Goal: Transaction & Acquisition: Purchase product/service

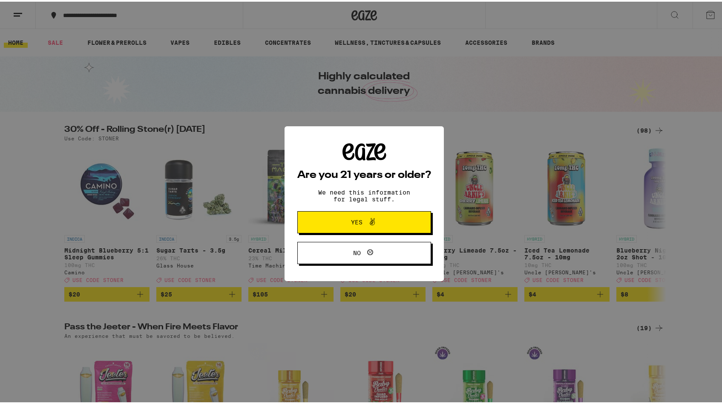
click at [307, 219] on button "Yes" at bounding box center [364, 220] width 134 height 22
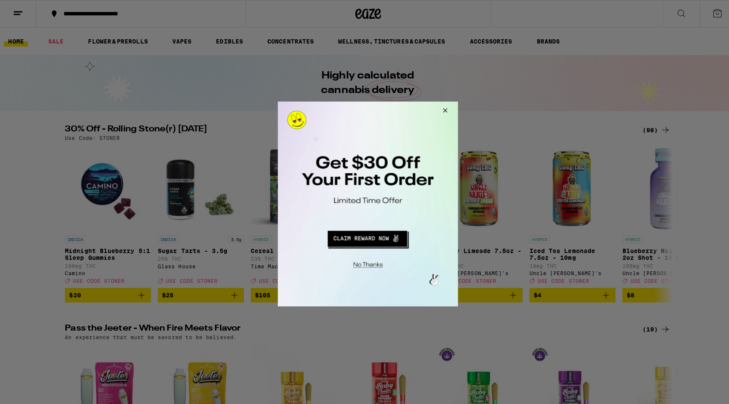
click at [445, 112] on button "Close Modal" at bounding box center [441, 111] width 23 height 20
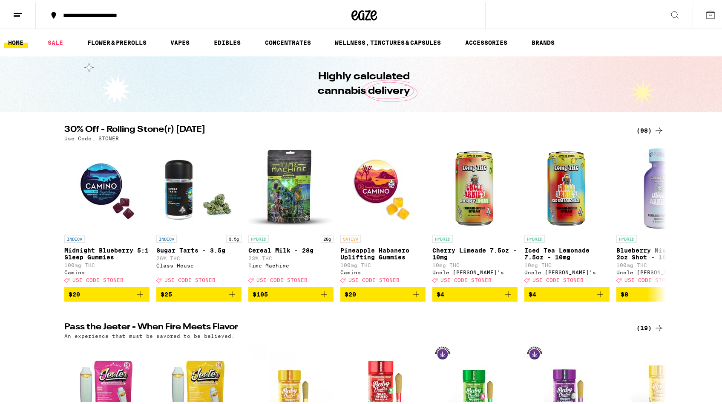
click at [16, 12] on icon at bounding box center [18, 13] width 10 height 10
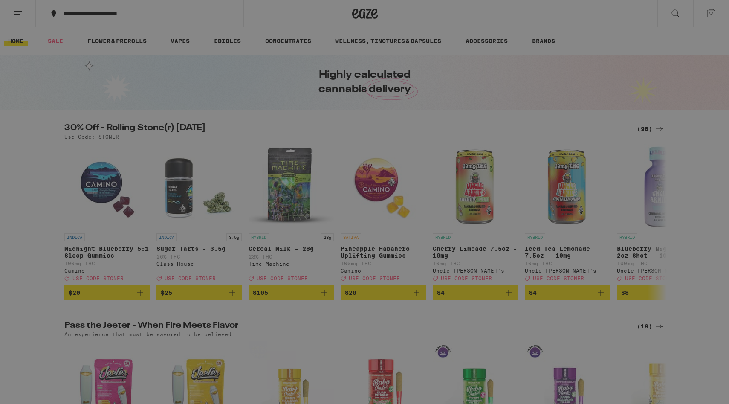
click at [128, 40] on button "Log In" at bounding box center [118, 45] width 150 height 17
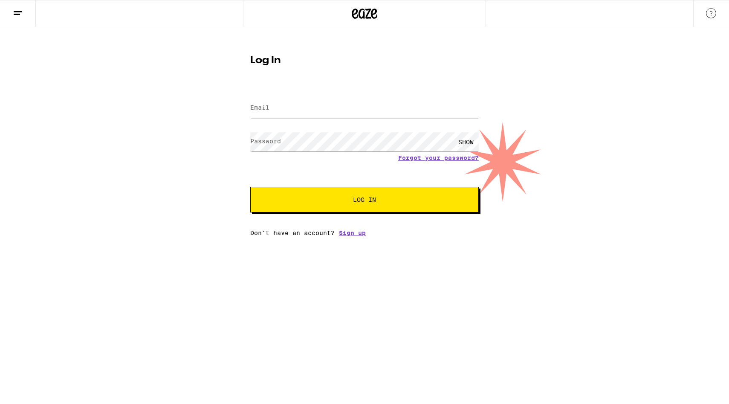
type input "[EMAIL_ADDRESS][PERSON_NAME][DOMAIN_NAME]"
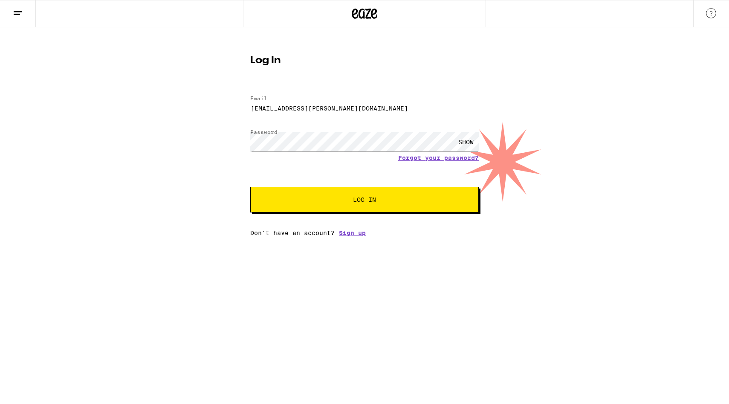
click at [381, 202] on span "Log In" at bounding box center [364, 199] width 159 height 6
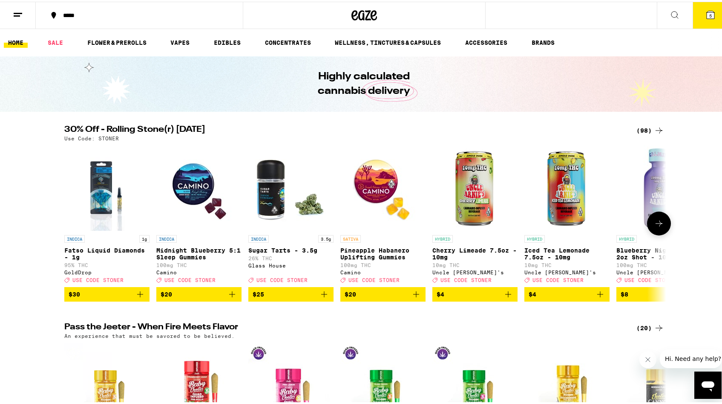
click at [95, 181] on img "Open page for Fatso Liquid Diamonds - 1g from GoldDrop" at bounding box center [107, 186] width 68 height 85
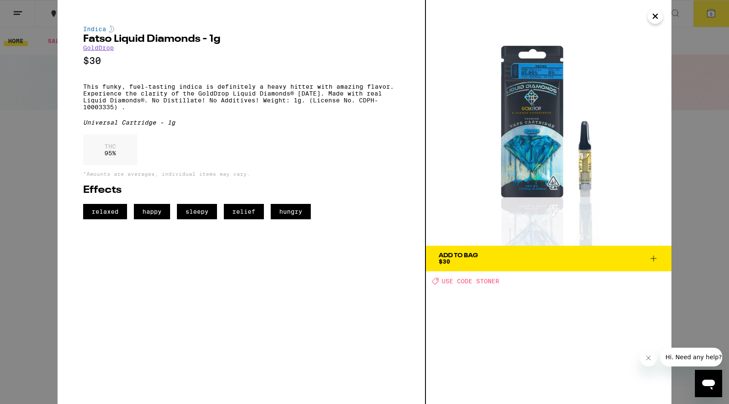
click at [655, 15] on icon "Close" at bounding box center [655, 16] width 4 height 4
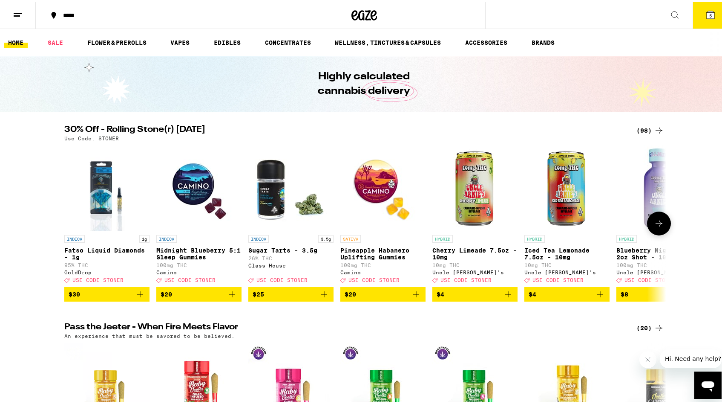
click at [136, 297] on icon "Add to bag" at bounding box center [140, 292] width 10 height 10
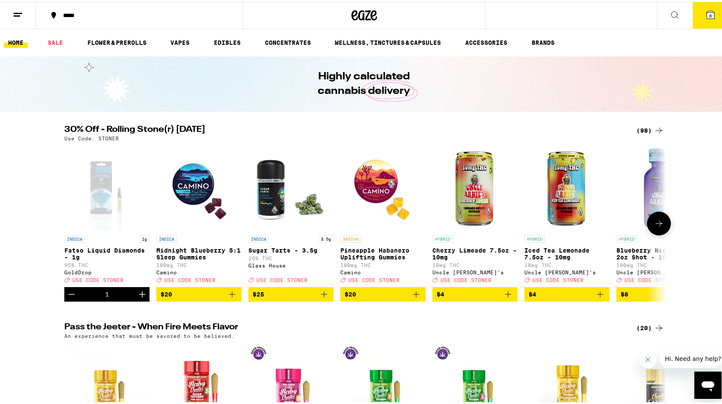
click at [658, 227] on icon at bounding box center [659, 222] width 10 height 10
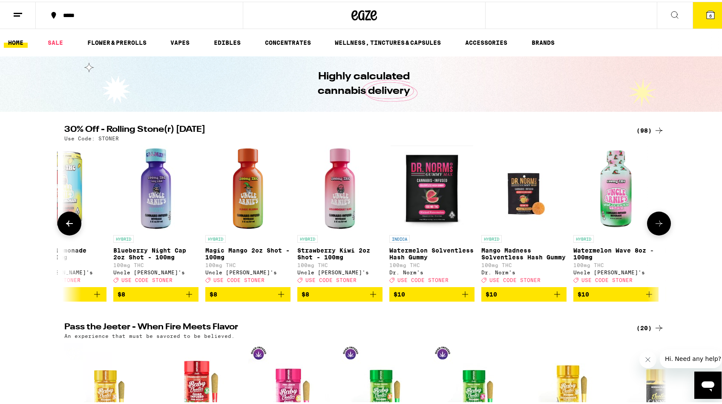
scroll to position [0, 507]
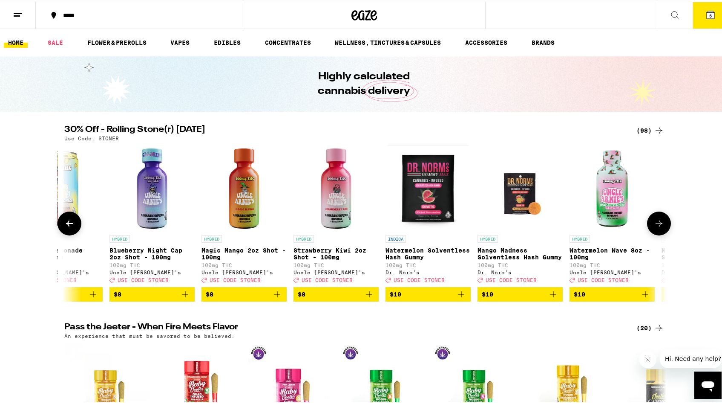
click at [658, 227] on icon at bounding box center [659, 222] width 10 height 10
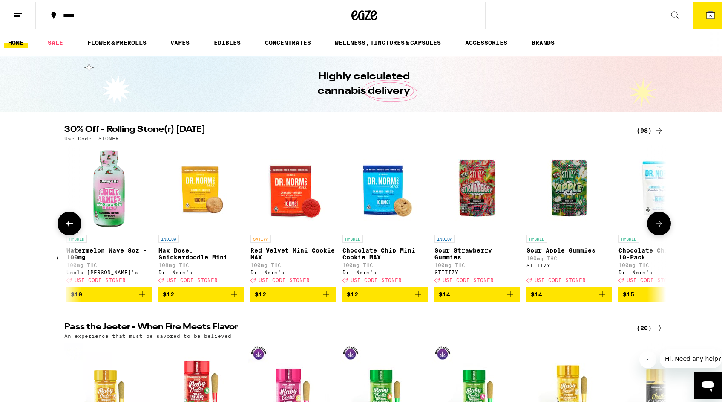
scroll to position [0, 1014]
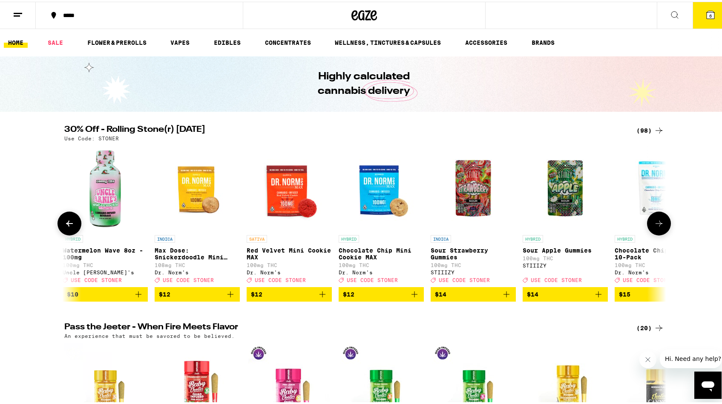
click at [658, 227] on icon at bounding box center [659, 222] width 10 height 10
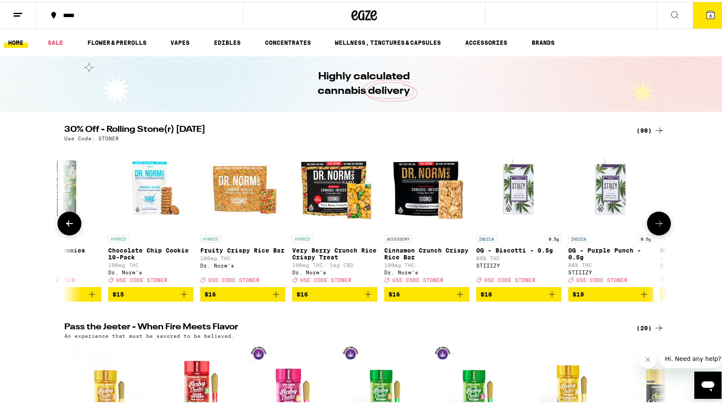
scroll to position [0, 1522]
click at [658, 227] on icon at bounding box center [659, 222] width 10 height 10
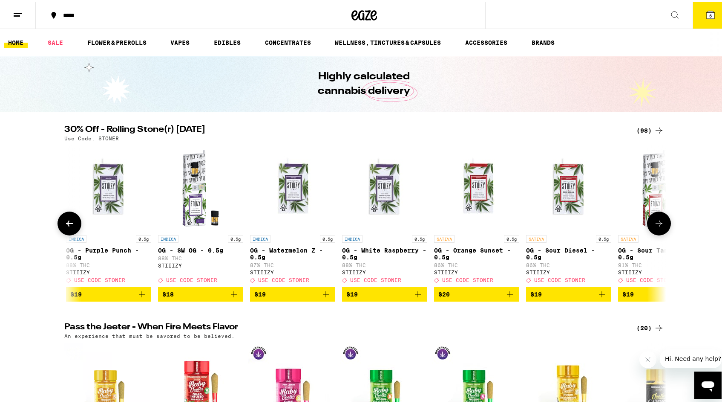
scroll to position [0, 2029]
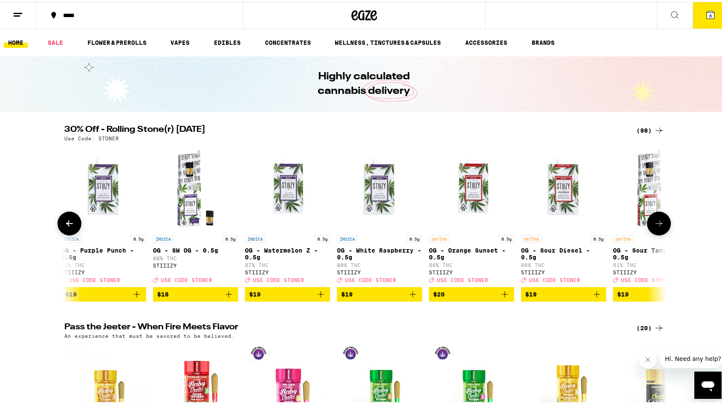
click at [658, 227] on icon at bounding box center [659, 222] width 10 height 10
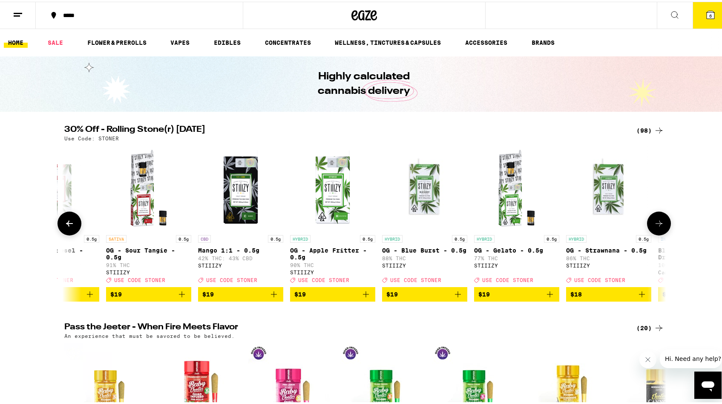
click at [658, 227] on icon at bounding box center [659, 222] width 10 height 10
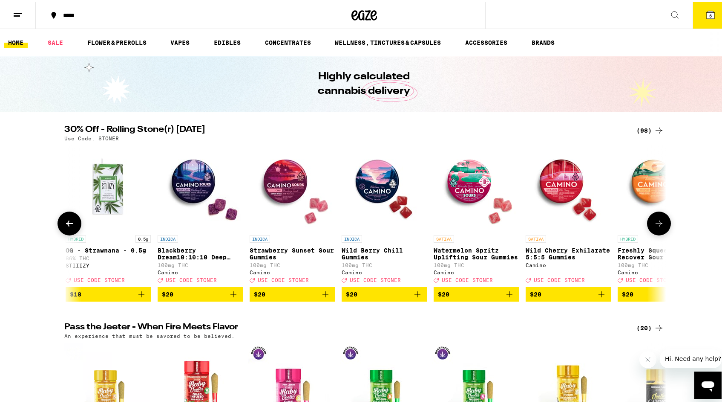
scroll to position [0, 3043]
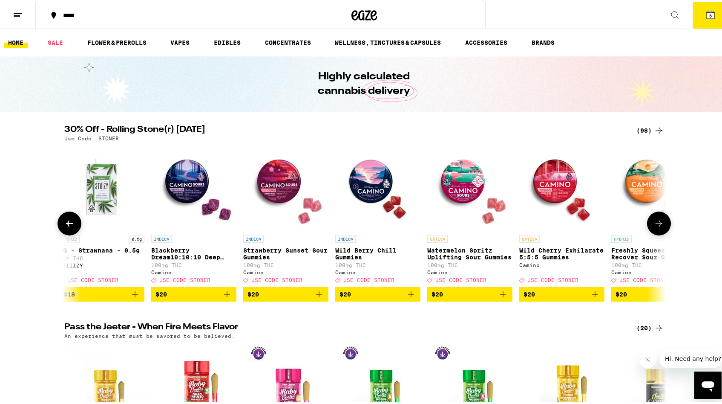
click at [658, 227] on icon at bounding box center [659, 222] width 10 height 10
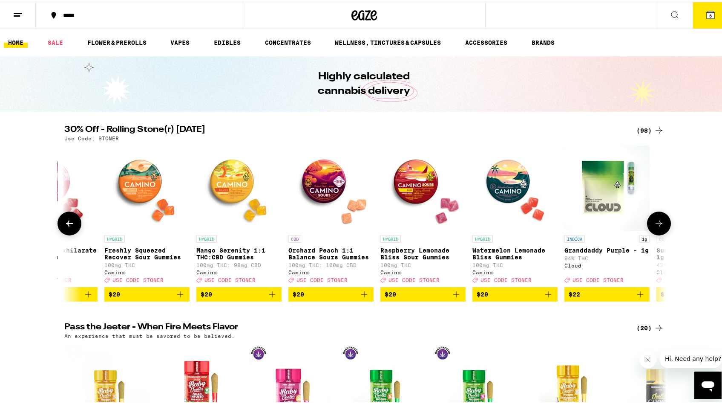
click at [658, 227] on icon at bounding box center [659, 222] width 10 height 10
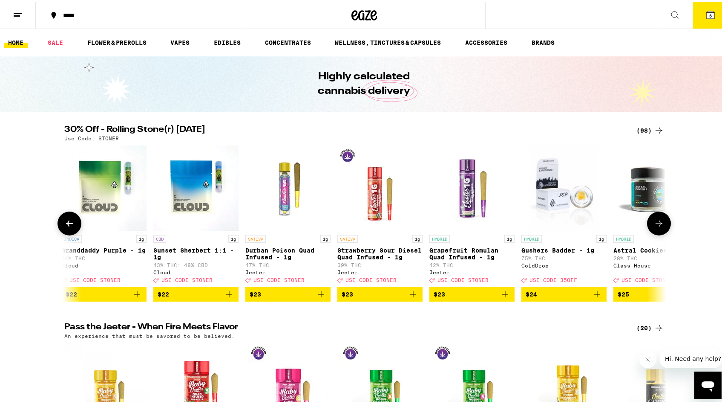
scroll to position [0, 4057]
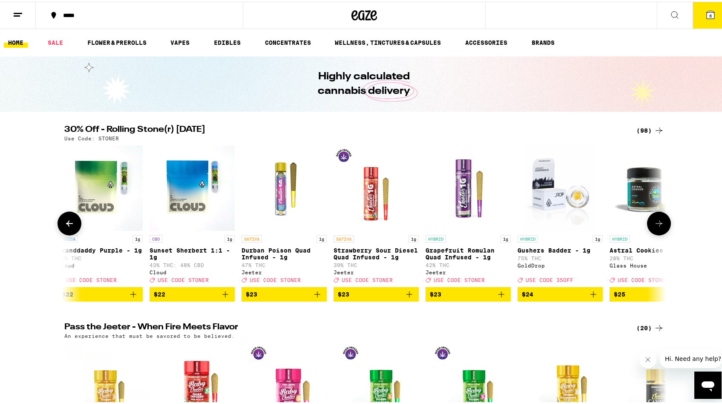
click at [657, 224] on icon at bounding box center [659, 222] width 10 height 10
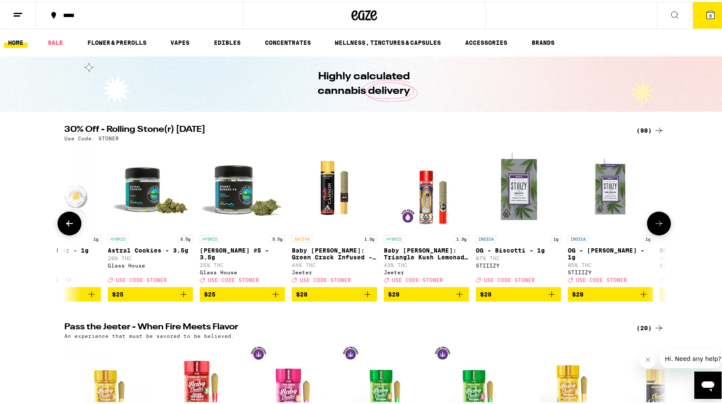
scroll to position [0, 4565]
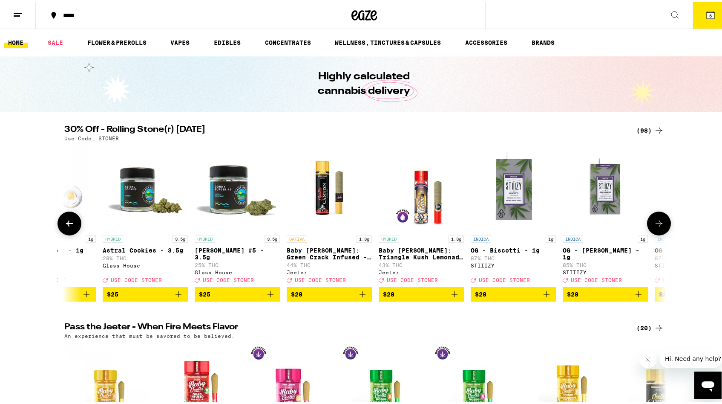
click at [657, 224] on icon at bounding box center [659, 222] width 10 height 10
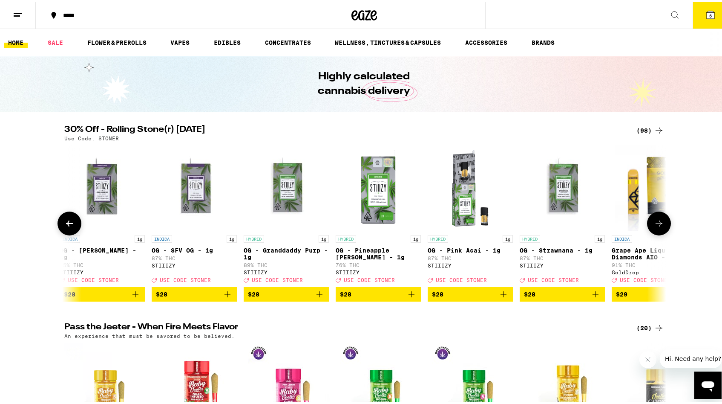
scroll to position [0, 5072]
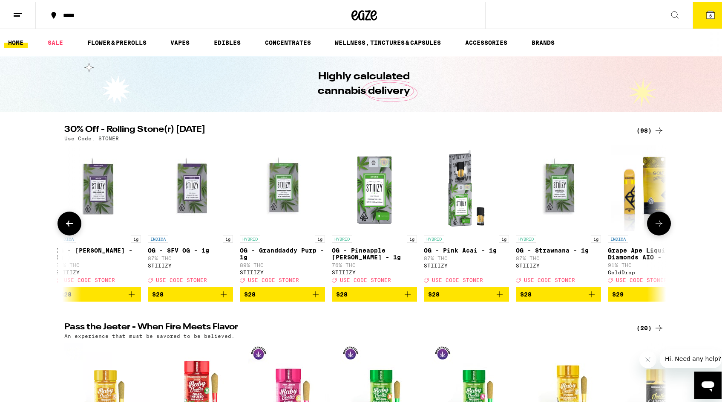
click at [658, 225] on icon at bounding box center [659, 222] width 10 height 10
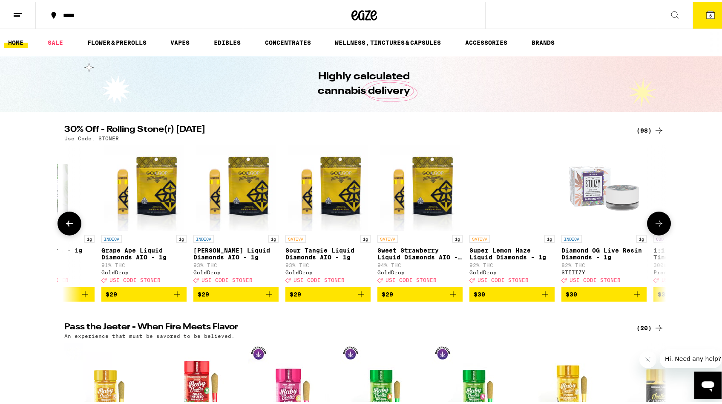
scroll to position [0, 5579]
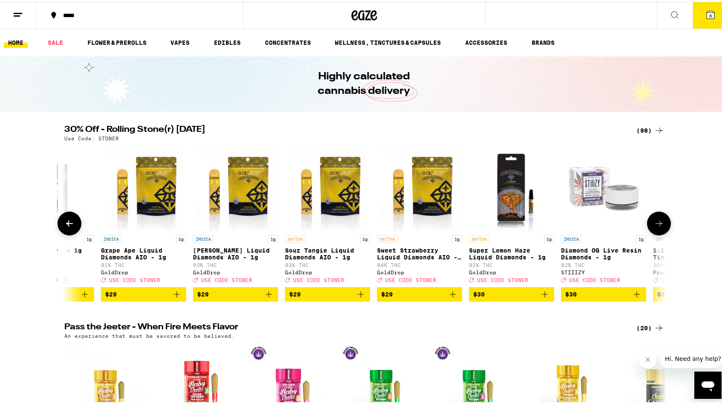
click at [540, 297] on icon "Add to bag" at bounding box center [545, 292] width 10 height 10
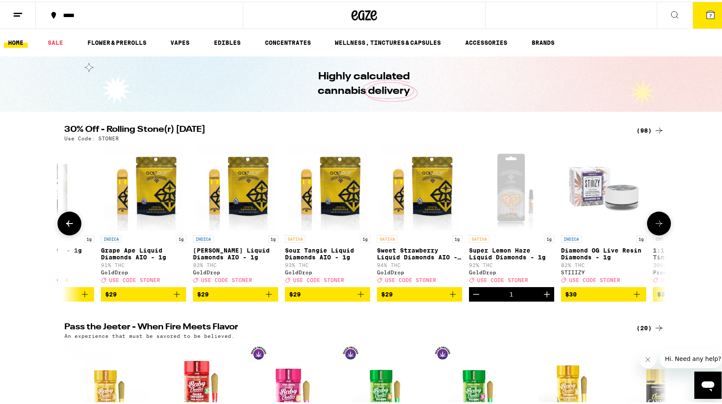
click at [361, 297] on icon "Add to bag" at bounding box center [361, 292] width 10 height 10
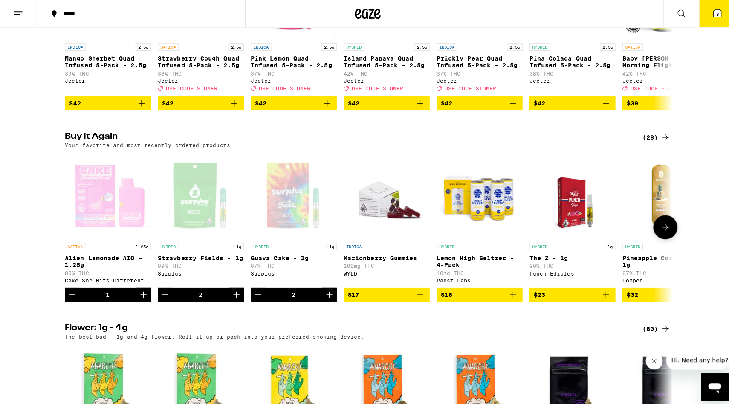
scroll to position [388, 0]
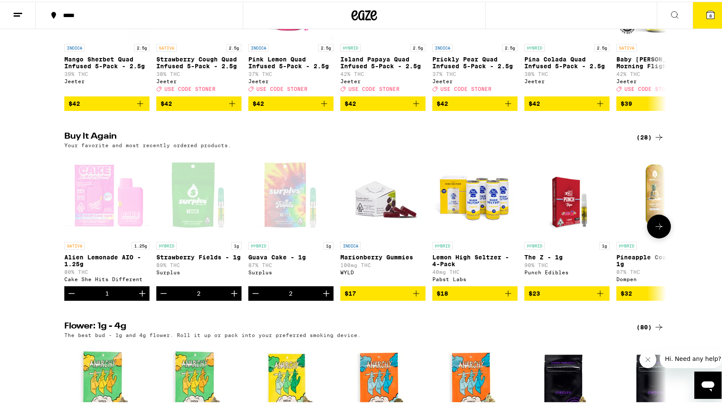
click at [292, 213] on div "Open page for Guava Cake - 1g from Surplus" at bounding box center [290, 192] width 85 height 85
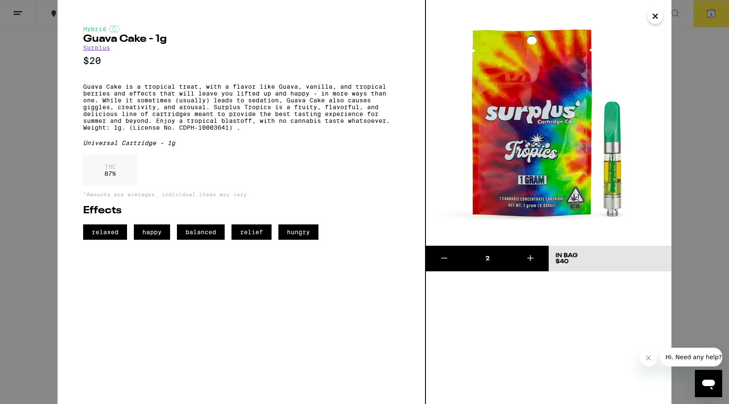
click at [654, 15] on icon "Close" at bounding box center [655, 16] width 4 height 4
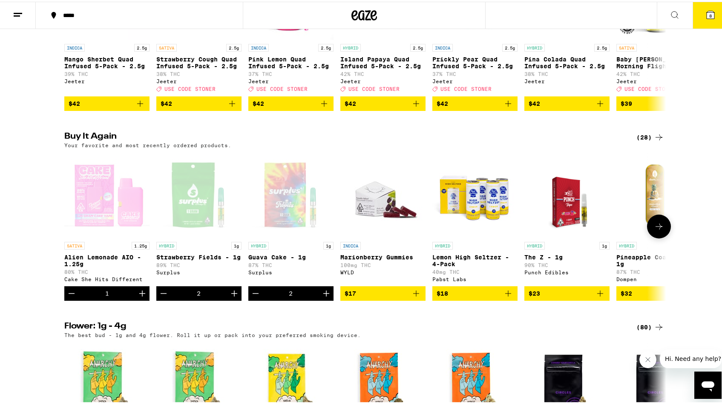
click at [170, 299] on div "2" at bounding box center [198, 291] width 85 height 14
click at [163, 297] on icon "Decrement" at bounding box center [164, 291] width 10 height 10
click at [112, 200] on div "Open page for Alien Lemonade AIO - 1.25g from Cake She Hits Different" at bounding box center [106, 192] width 85 height 85
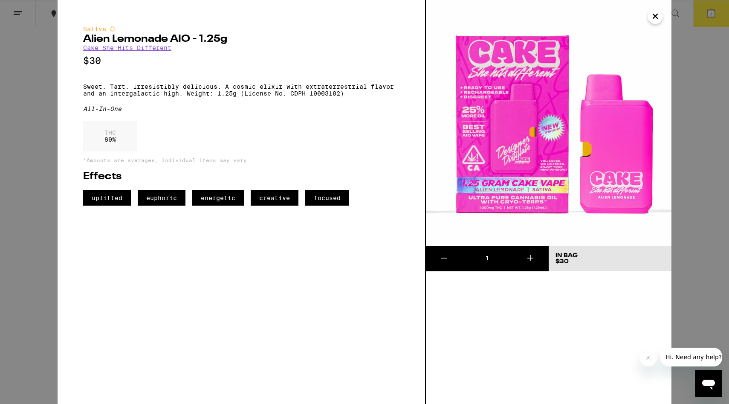
click at [655, 17] on icon "Close" at bounding box center [655, 16] width 10 height 13
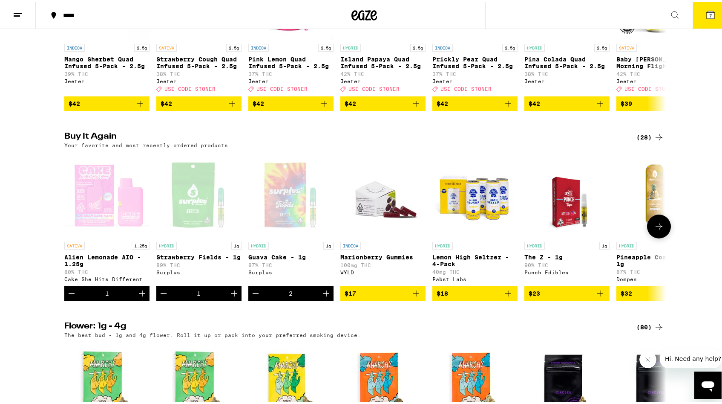
click at [415, 297] on icon "Add to bag" at bounding box center [416, 291] width 10 height 10
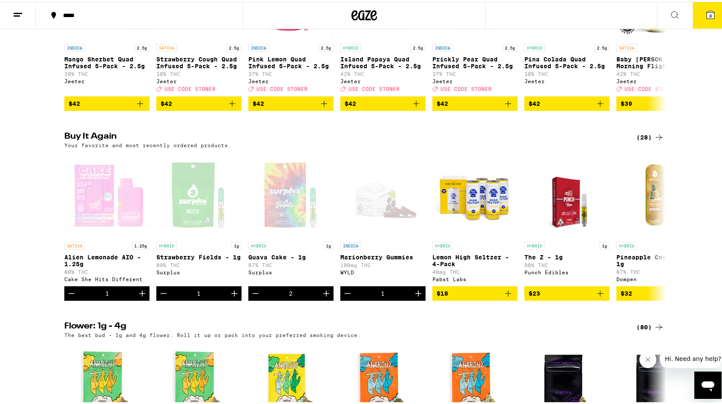
click at [699, 13] on button "8" at bounding box center [711, 13] width 36 height 26
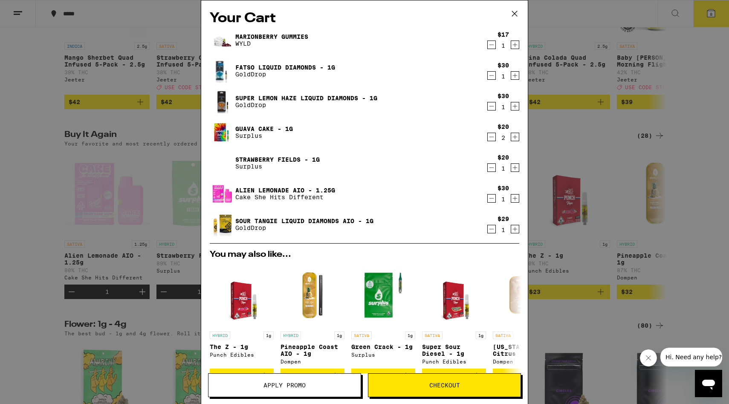
click at [488, 107] on icon "Decrement" at bounding box center [492, 106] width 8 height 10
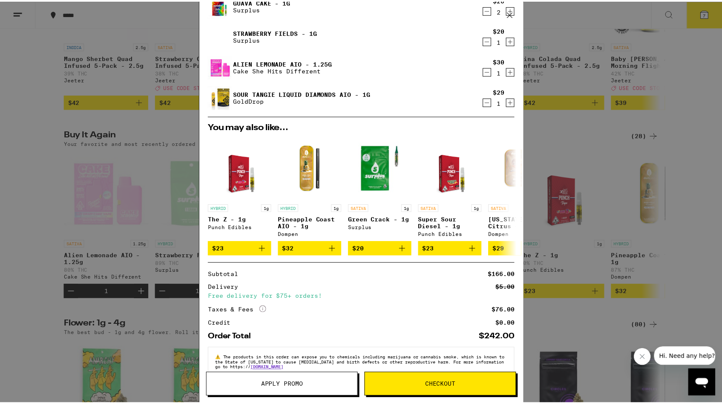
scroll to position [116, 0]
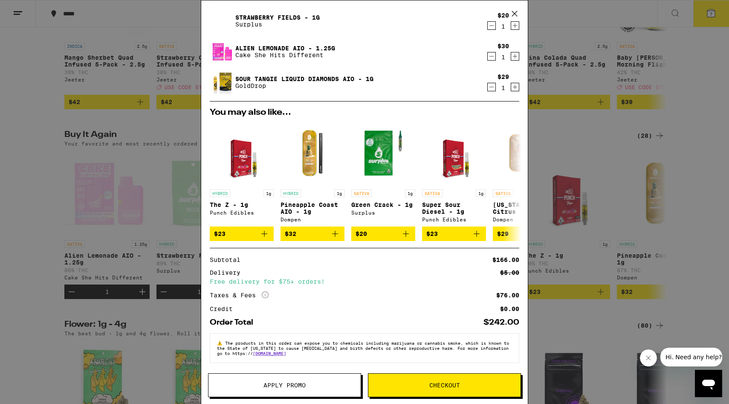
click at [302, 388] on span "Apply Promo" at bounding box center [284, 385] width 42 height 6
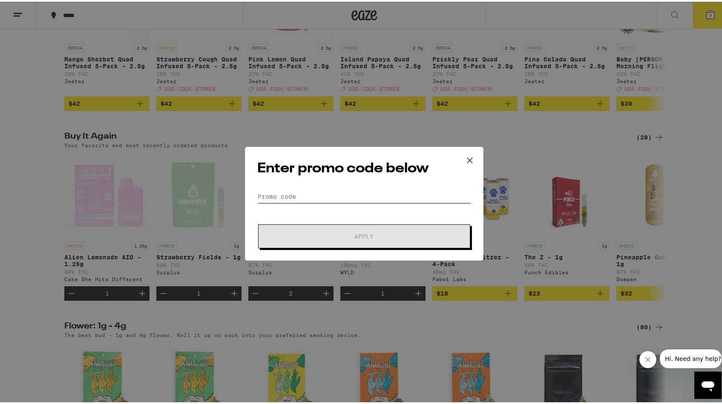
click at [366, 195] on input "Promo Code" at bounding box center [364, 194] width 214 height 13
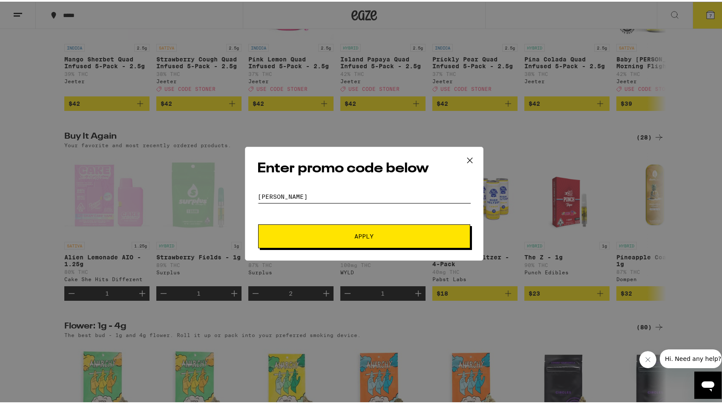
type input "[PERSON_NAME]"
click at [258, 222] on button "Apply" at bounding box center [364, 234] width 212 height 24
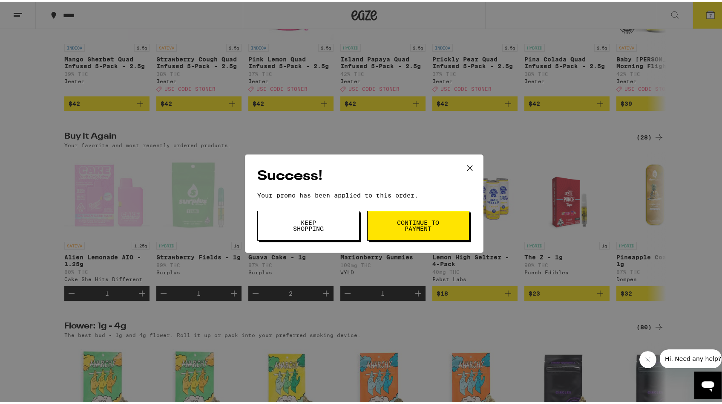
click at [402, 222] on span "Continue to payment" at bounding box center [418, 224] width 43 height 12
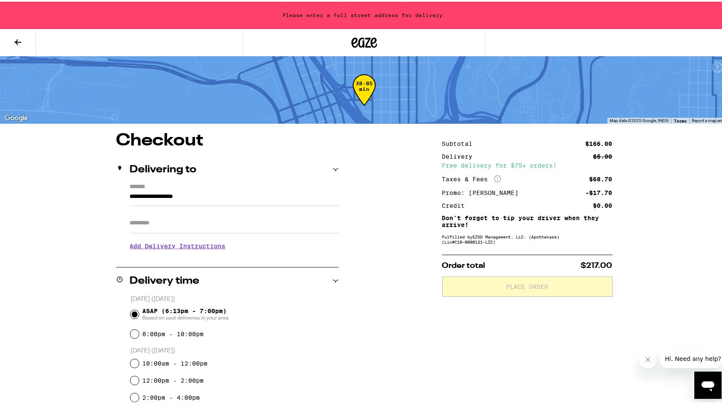
click at [181, 179] on div "Delivering to" at bounding box center [227, 167] width 222 height 27
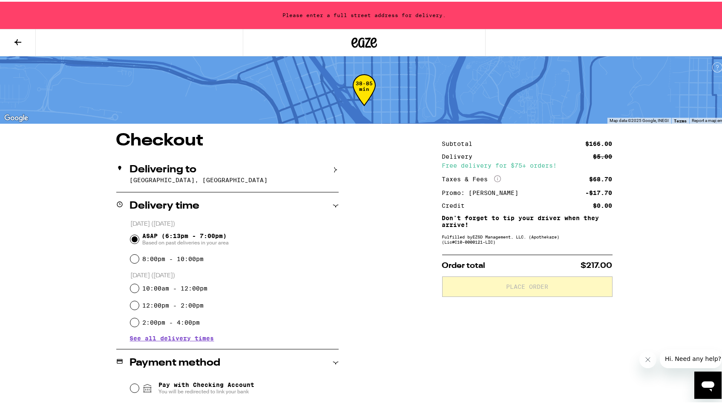
click at [333, 170] on icon at bounding box center [336, 168] width 6 height 6
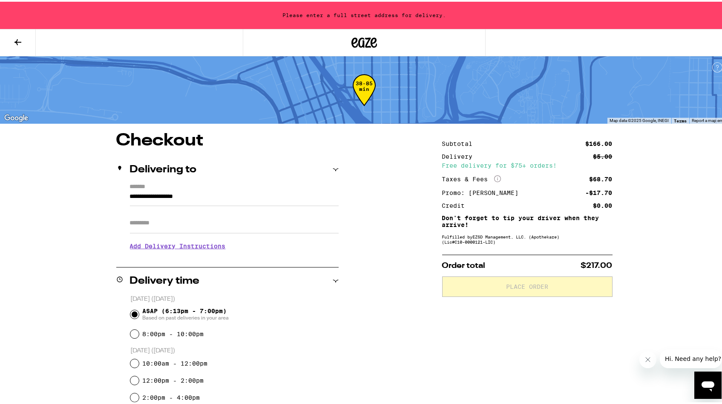
click at [173, 192] on input "**********" at bounding box center [234, 197] width 209 height 14
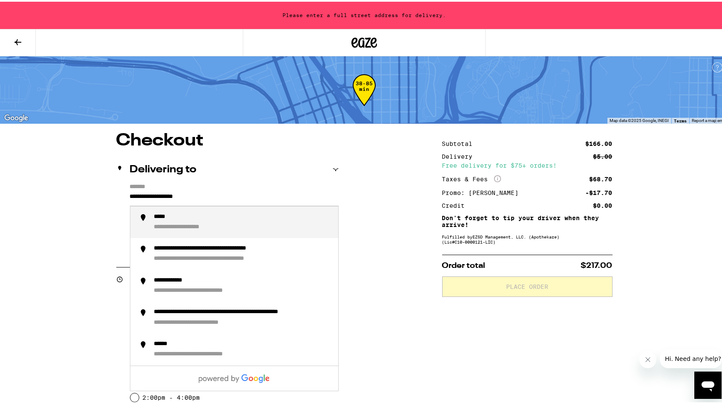
drag, startPoint x: 218, startPoint y: 197, endPoint x: 98, endPoint y: 195, distance: 119.3
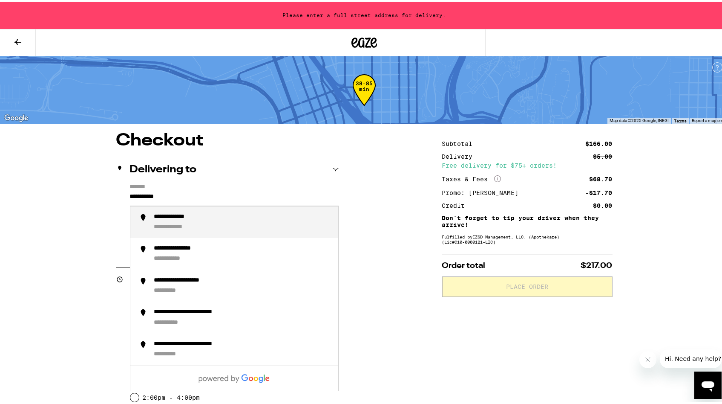
click at [225, 228] on div "**********" at bounding box center [242, 220] width 177 height 18
type input "**********"
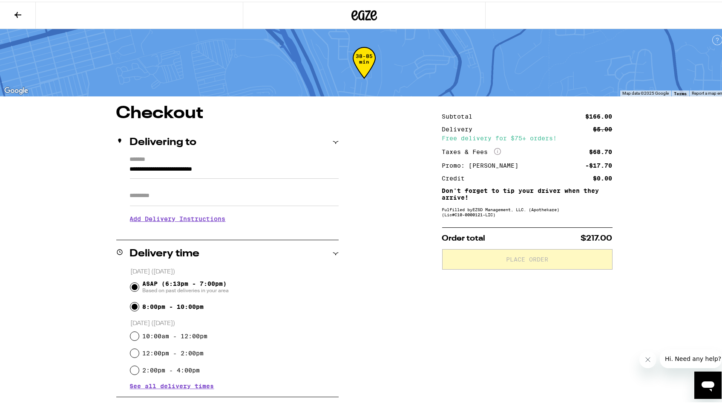
click at [132, 306] on input "8:00pm - 10:00pm" at bounding box center [134, 304] width 9 height 9
radio input "true"
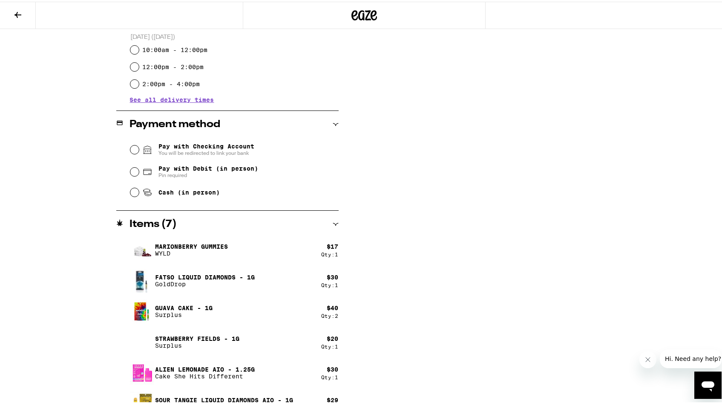
scroll to position [303, 0]
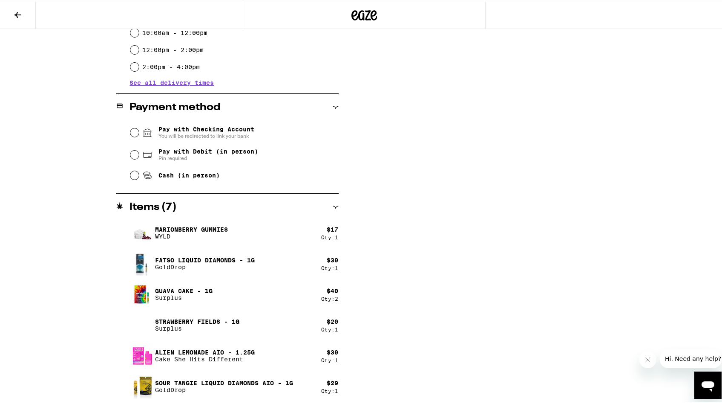
click at [16, 12] on icon at bounding box center [17, 13] width 7 height 6
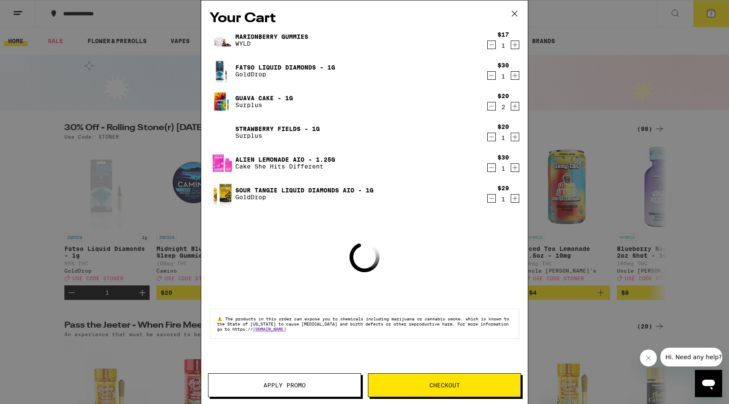
click at [494, 110] on icon "Decrement" at bounding box center [492, 106] width 8 height 10
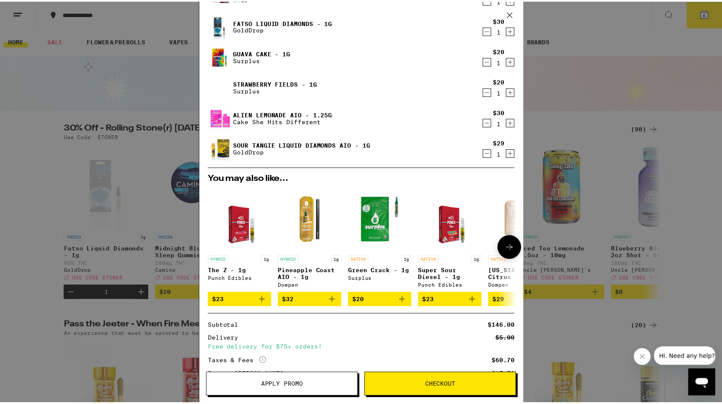
scroll to position [129, 0]
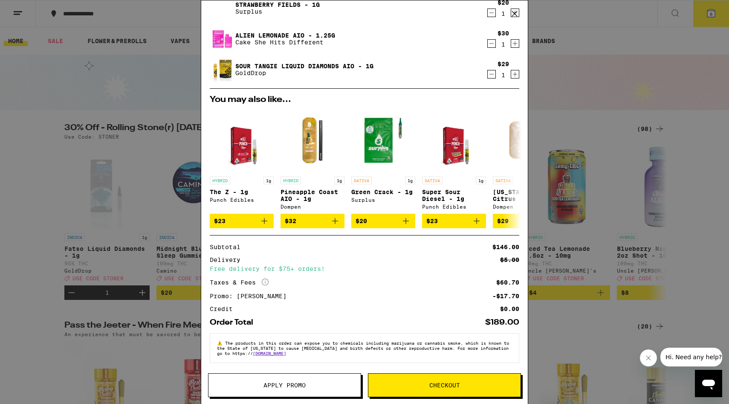
click at [455, 382] on span "Checkout" at bounding box center [444, 385] width 31 height 6
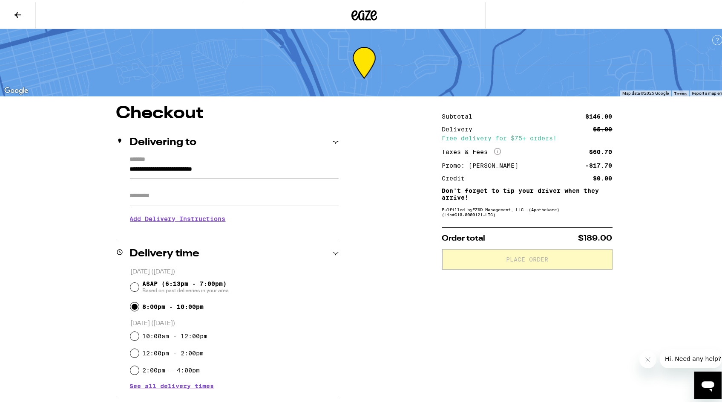
click at [17, 14] on icon at bounding box center [17, 13] width 7 height 6
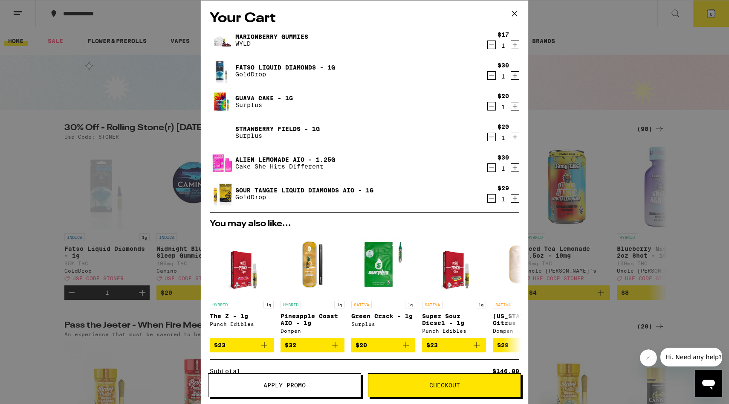
click at [514, 16] on icon at bounding box center [514, 13] width 13 height 13
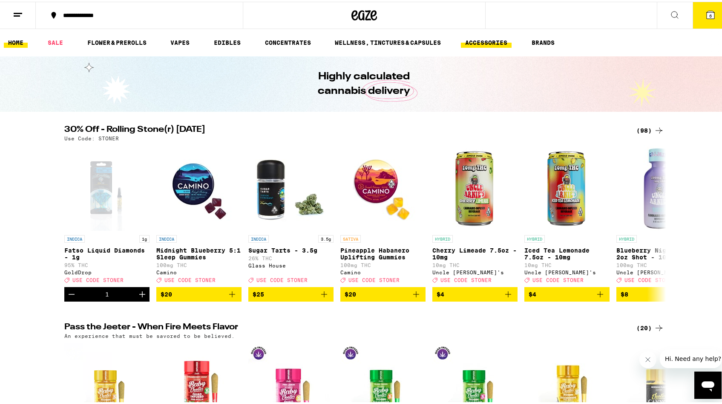
click at [507, 39] on link "ACCESSORIES" at bounding box center [486, 41] width 51 height 10
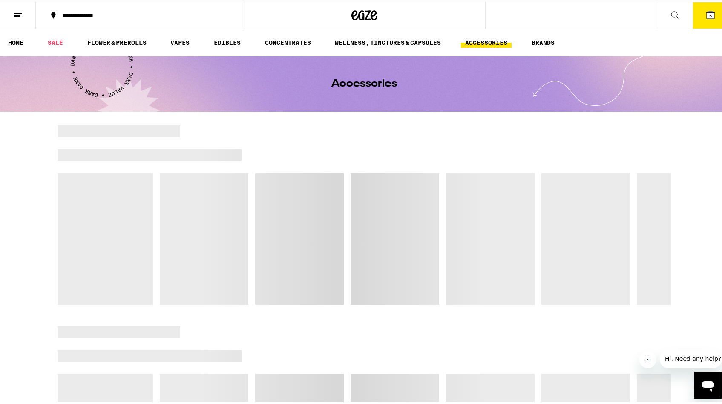
click at [491, 41] on link "ACCESSORIES" at bounding box center [486, 41] width 51 height 10
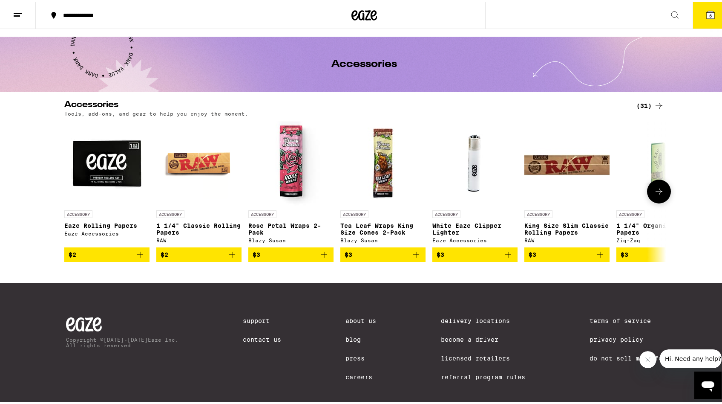
scroll to position [20, 0]
click at [653, 197] on button at bounding box center [659, 190] width 24 height 24
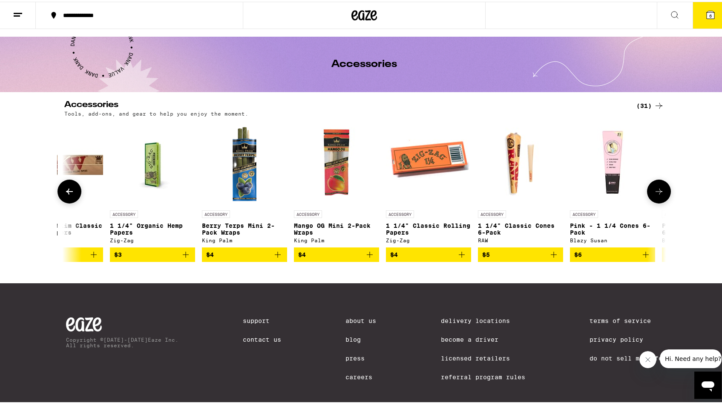
scroll to position [0, 507]
click at [651, 197] on button at bounding box center [659, 190] width 24 height 24
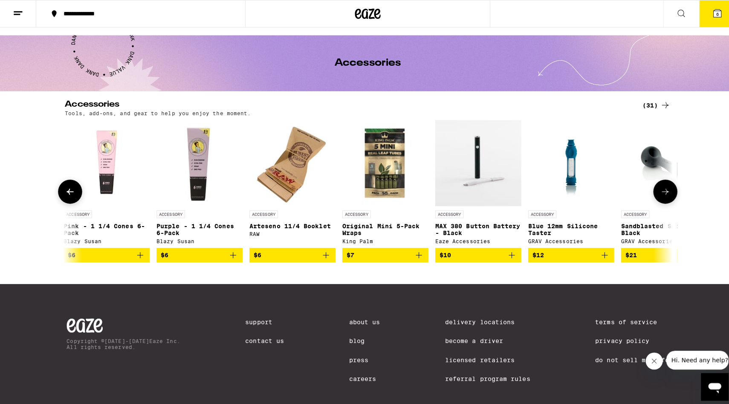
scroll to position [0, 1014]
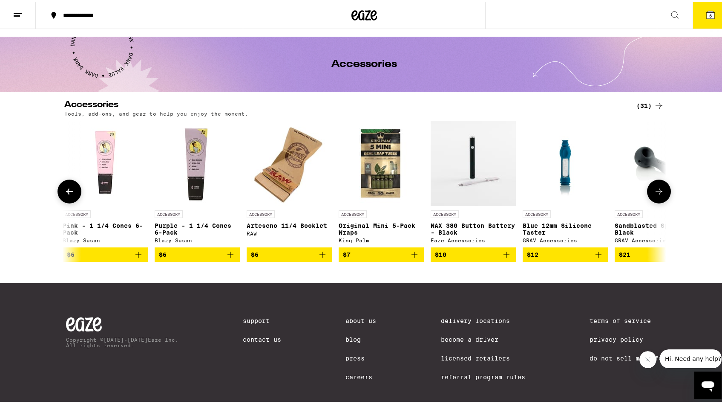
click at [505, 258] on icon "Add to bag" at bounding box center [507, 253] width 10 height 10
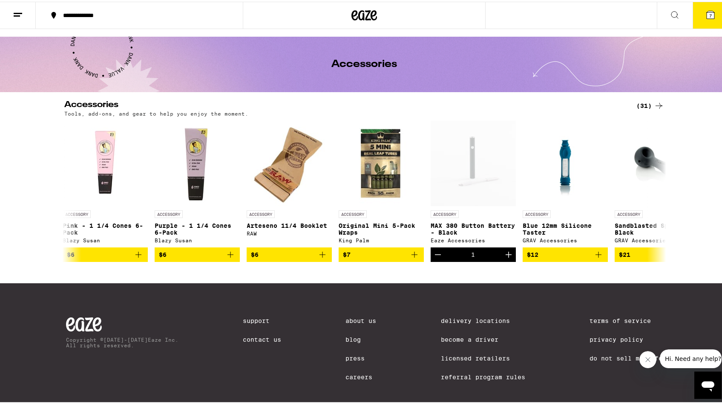
click at [706, 19] on button "7" at bounding box center [711, 13] width 36 height 26
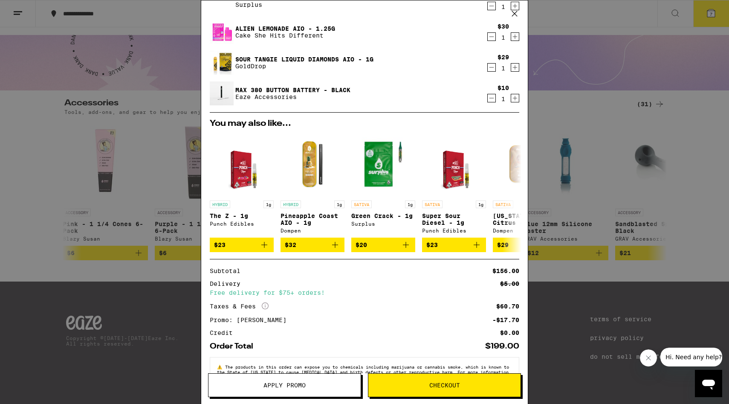
scroll to position [160, 0]
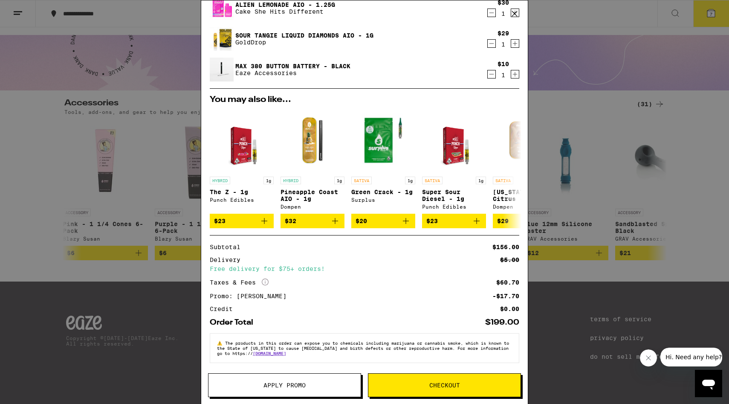
click at [419, 388] on button "Checkout" at bounding box center [444, 385] width 153 height 24
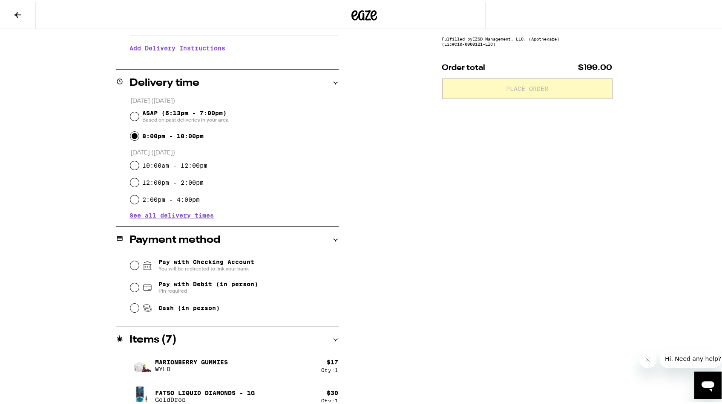
scroll to position [172, 0]
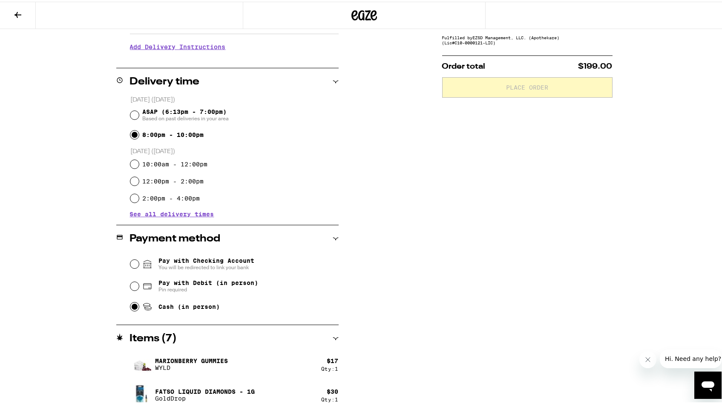
click at [132, 307] on input "Cash (in person)" at bounding box center [134, 304] width 9 height 9
radio input "true"
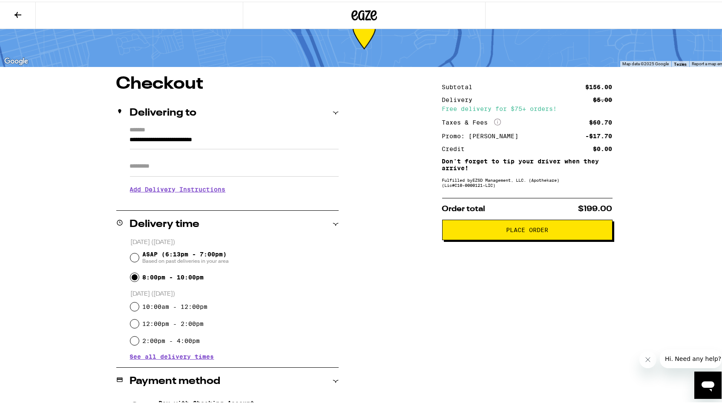
scroll to position [0, 0]
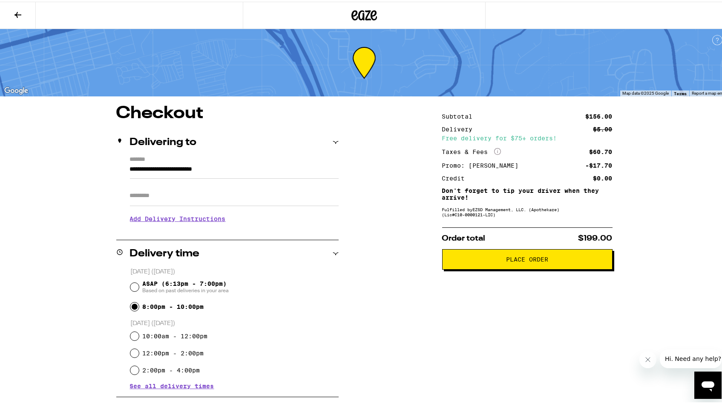
click at [517, 260] on span "Place Order" at bounding box center [527, 257] width 42 height 6
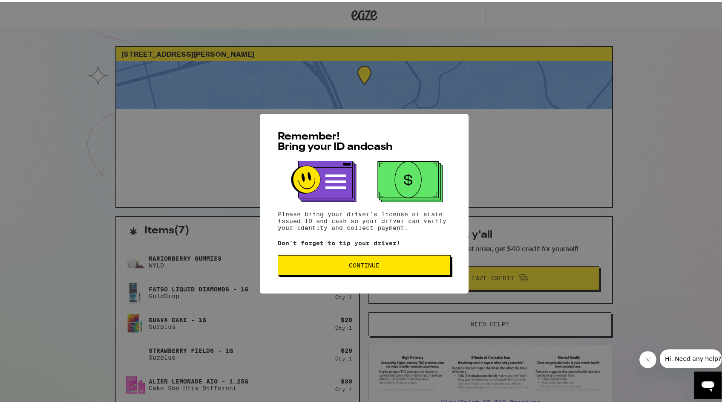
click at [400, 265] on span "Continue" at bounding box center [364, 263] width 159 height 6
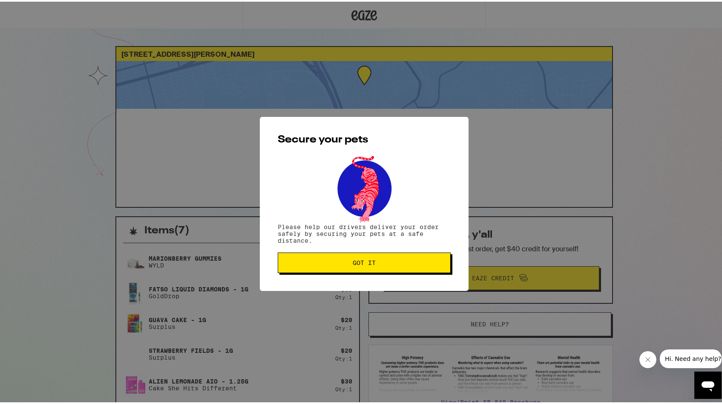
click at [402, 266] on button "Got it" at bounding box center [364, 261] width 173 height 20
